Goal: Task Accomplishment & Management: Complete application form

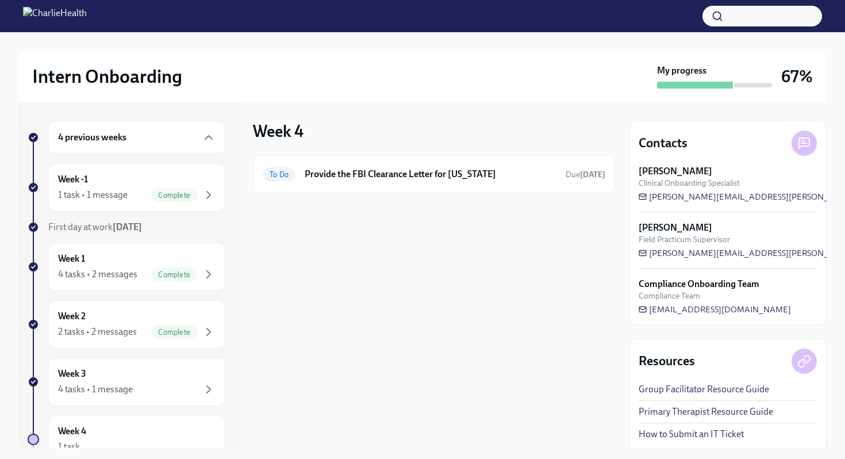
scroll to position [107, 0]
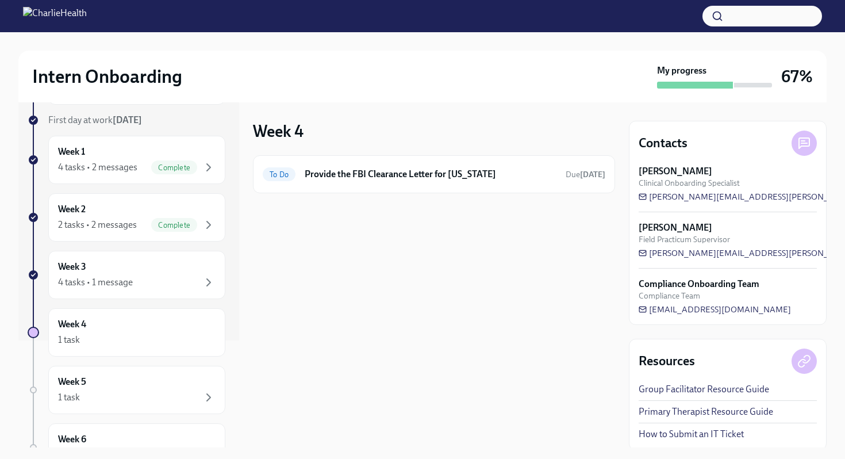
click at [394, 236] on div "Week 4 To Do Provide the FBI Clearance Letter for [US_STATE] Due [DATE]" at bounding box center [434, 274] width 362 height 345
click at [713, 14] on button "button" at bounding box center [762, 16] width 120 height 21
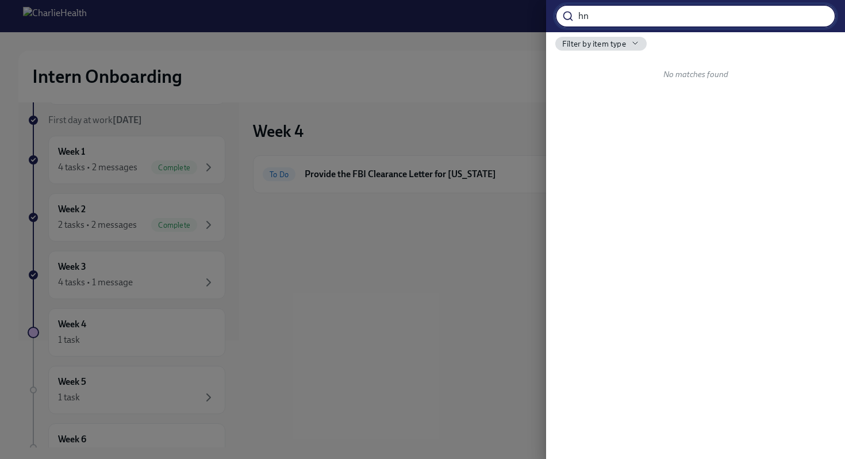
type input "h"
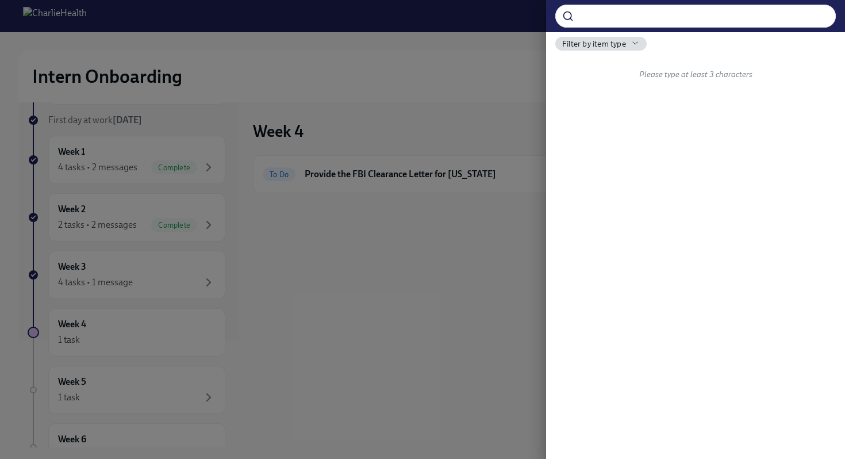
click at [369, 79] on div at bounding box center [422, 229] width 845 height 459
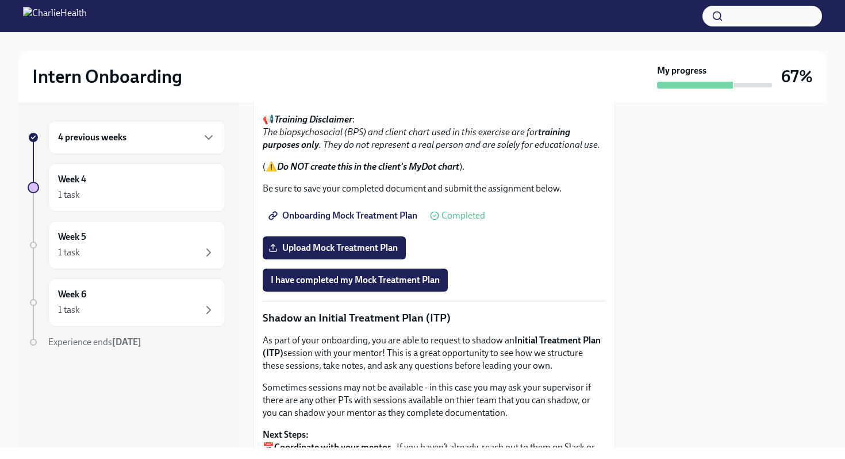
scroll to position [735, 0]
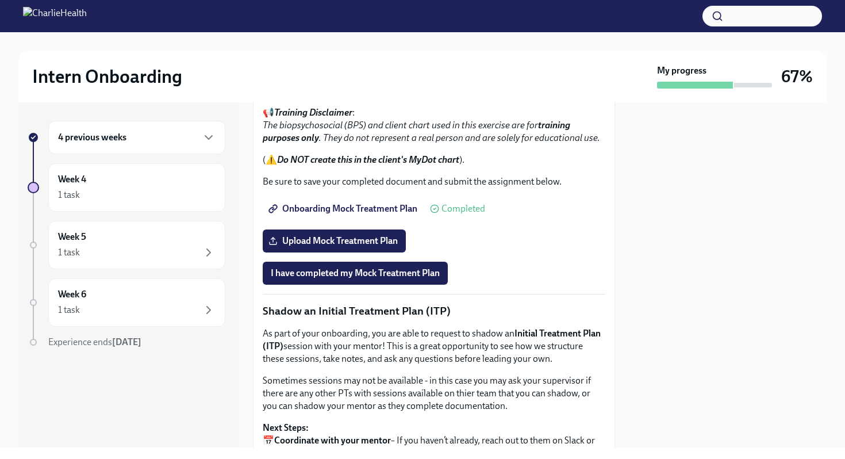
click at [352, 203] on span "Onboarding Mock Treatment Plan" at bounding box center [344, 208] width 147 height 11
click at [409, 208] on span "Onboarding Mock Treatment Plan" at bounding box center [344, 208] width 147 height 11
